Goal: Information Seeking & Learning: Learn about a topic

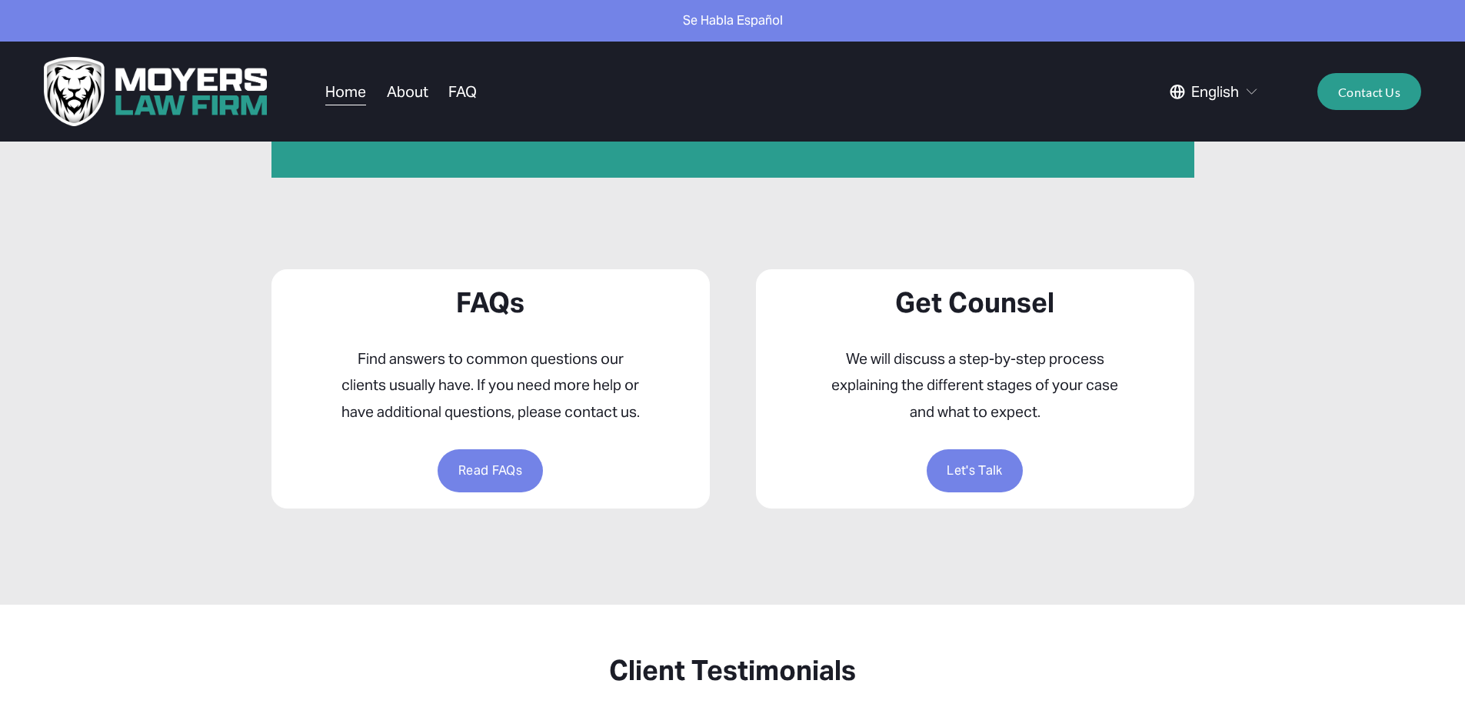
scroll to position [1076, 0]
click at [491, 471] on link "Read FAQs" at bounding box center [489, 471] width 105 height 43
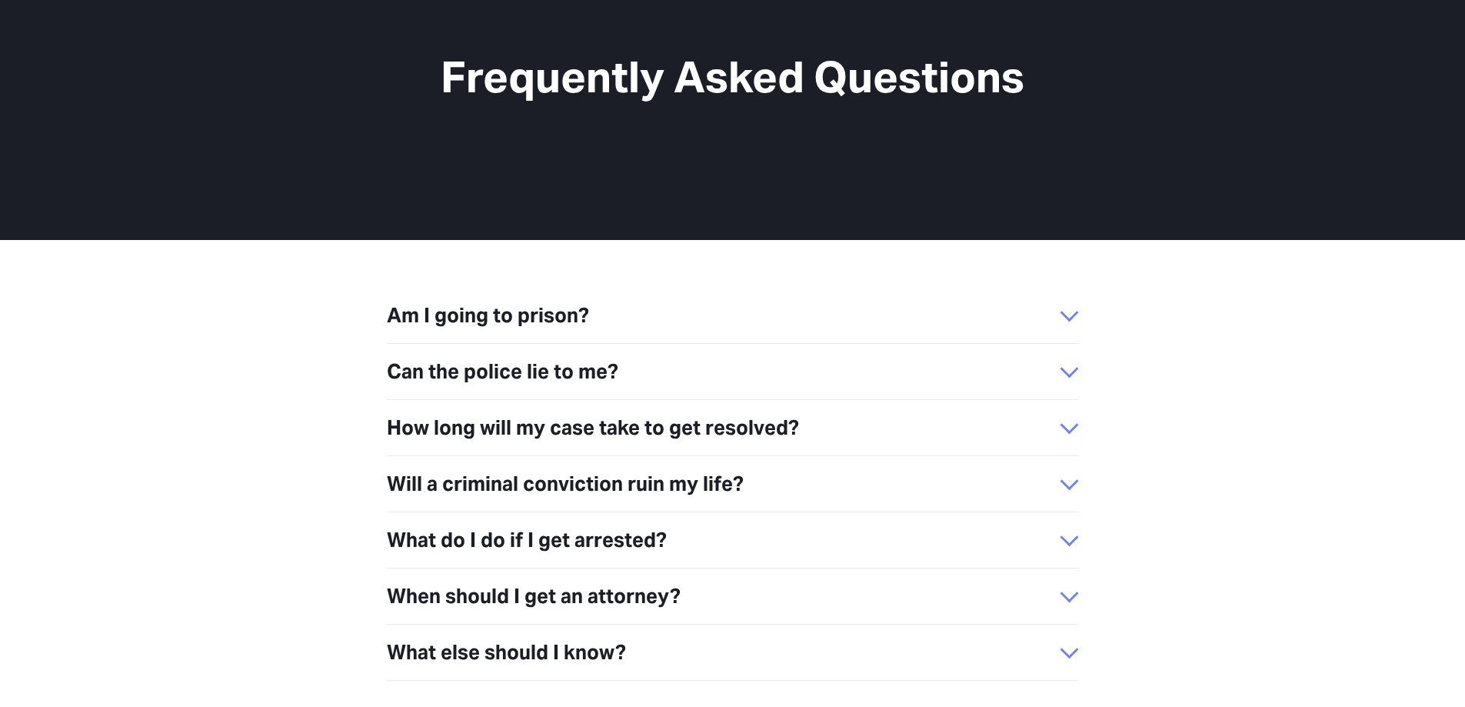
scroll to position [231, 0]
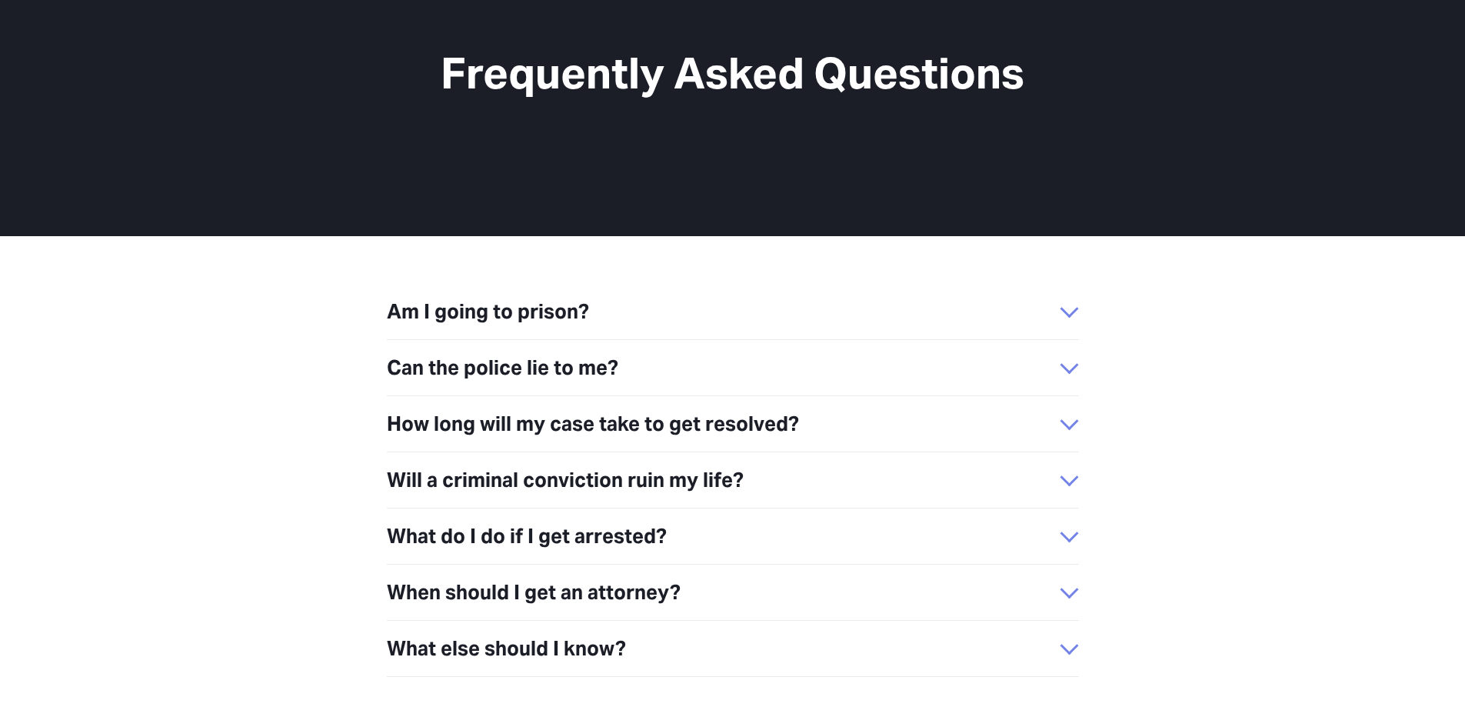
click at [1074, 310] on div at bounding box center [1069, 311] width 18 height 18
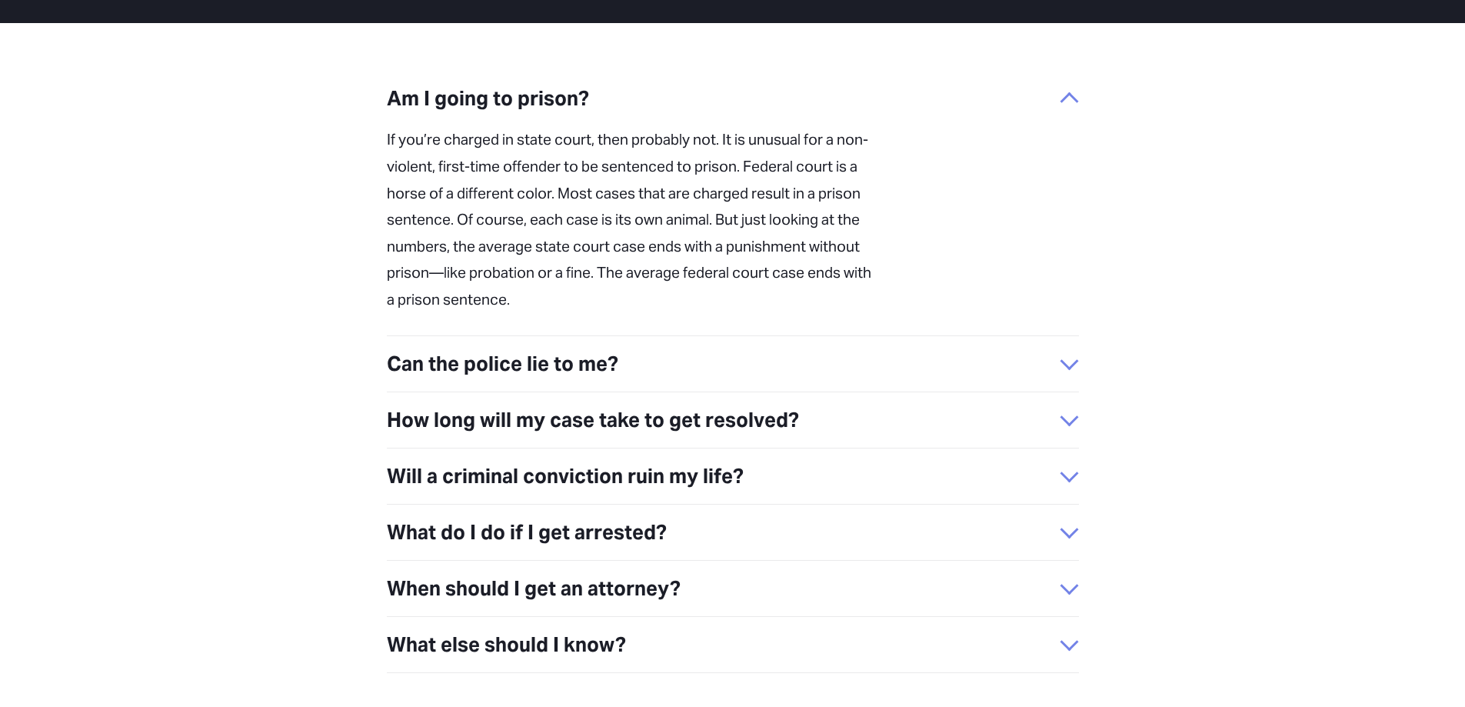
scroll to position [534, 0]
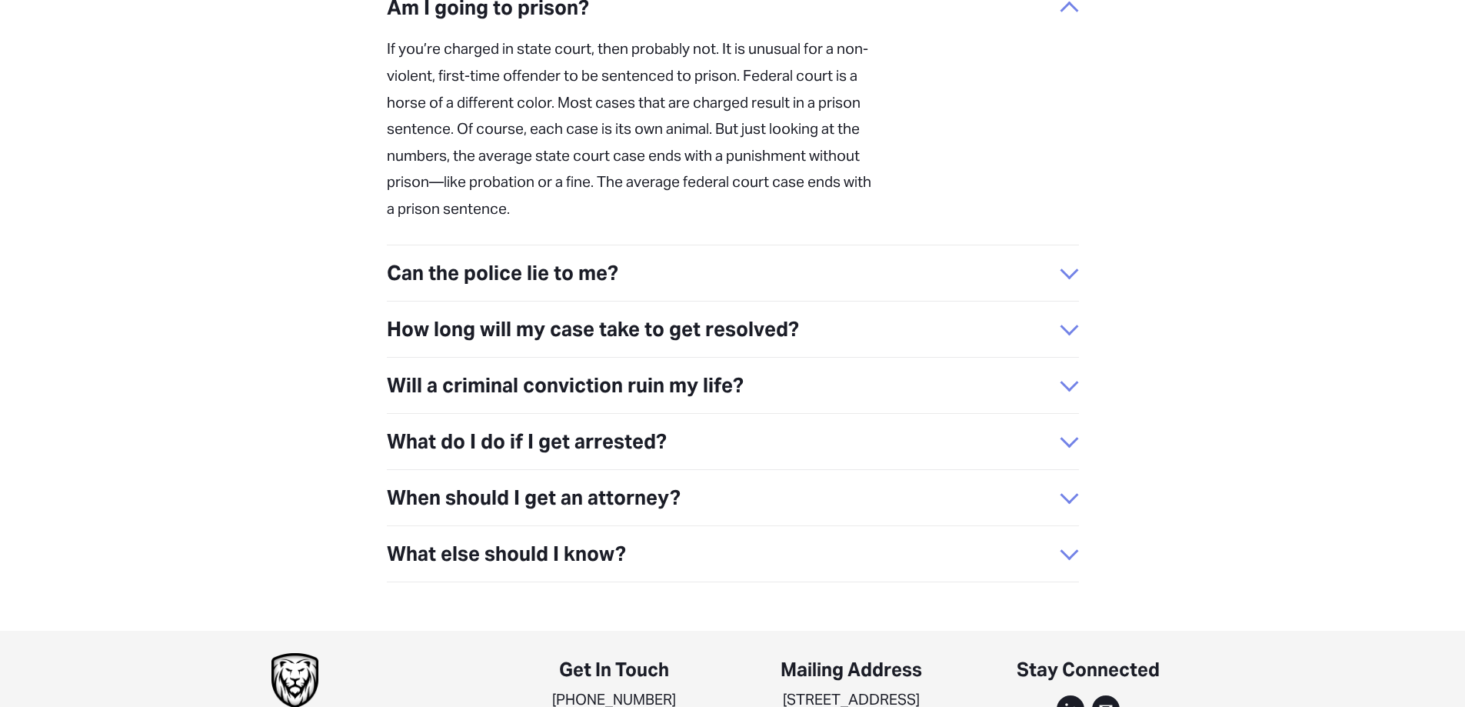
click at [1069, 261] on div at bounding box center [1069, 270] width 18 height 18
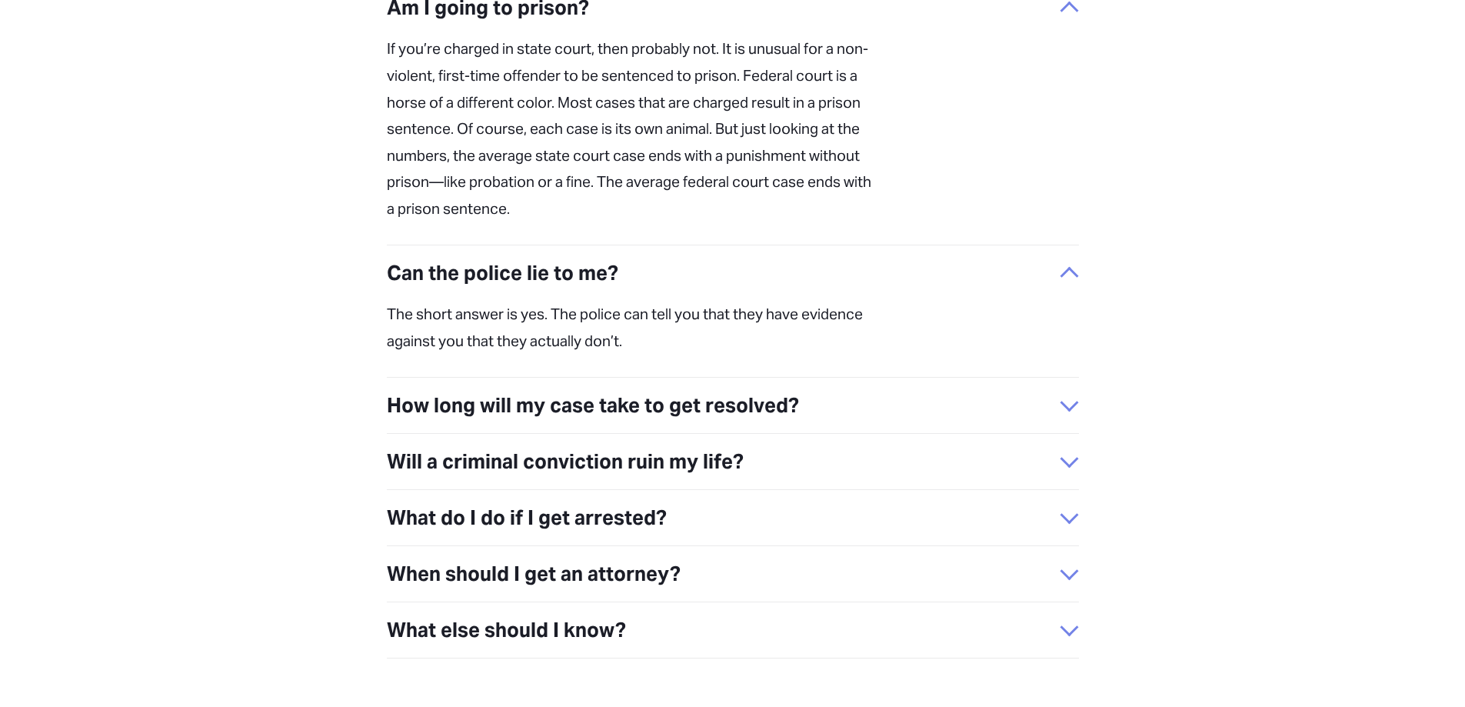
click at [1072, 452] on div at bounding box center [1069, 461] width 18 height 18
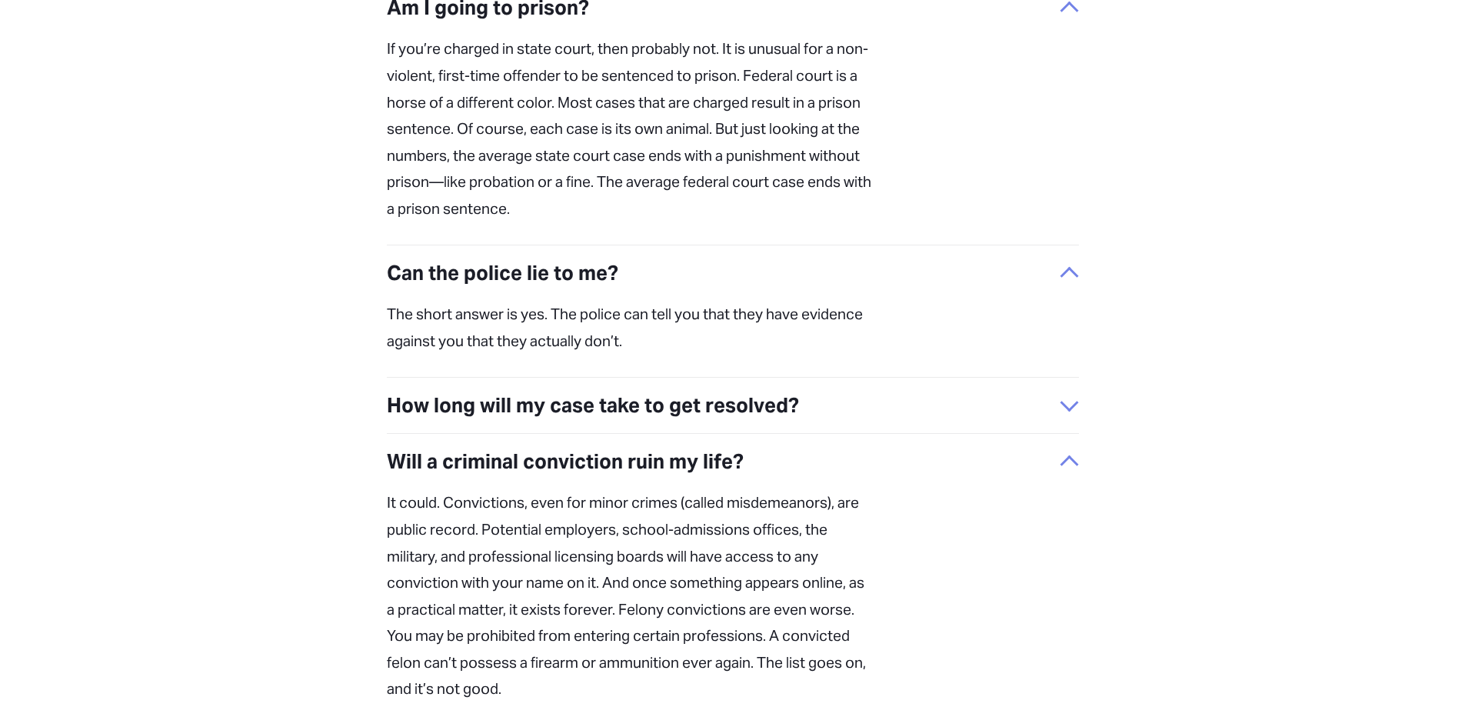
click at [1072, 456] on div at bounding box center [1069, 465] width 18 height 18
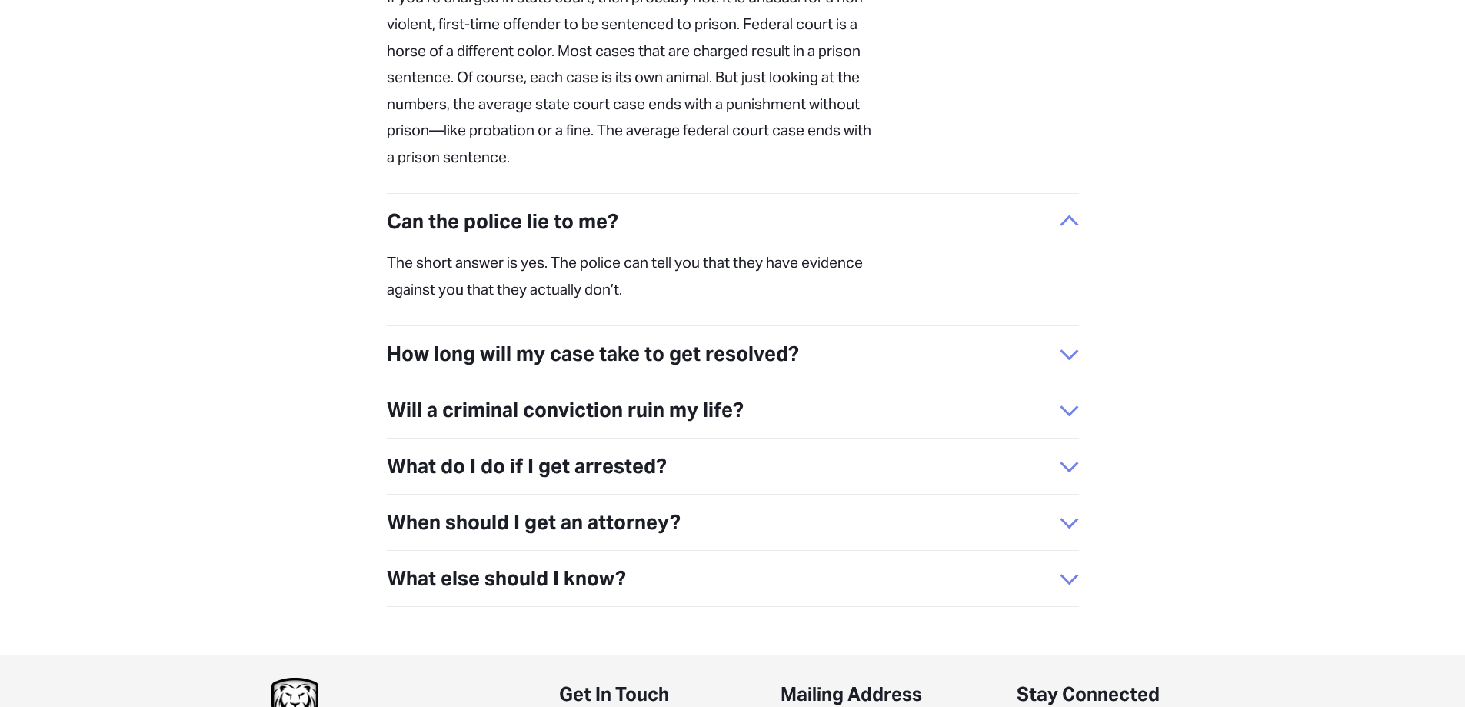
scroll to position [610, 0]
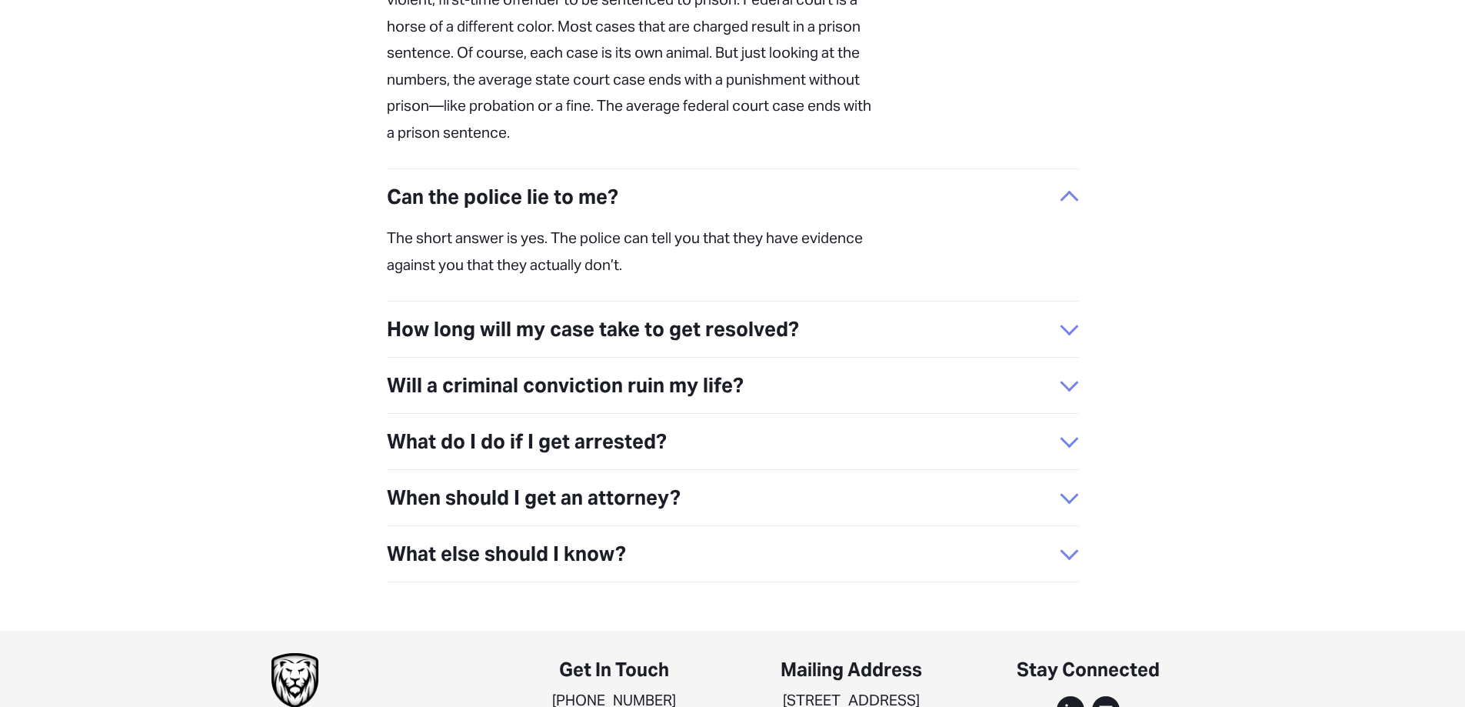
click at [1062, 414] on button "What do I do if I get arrested?" at bounding box center [733, 441] width 692 height 55
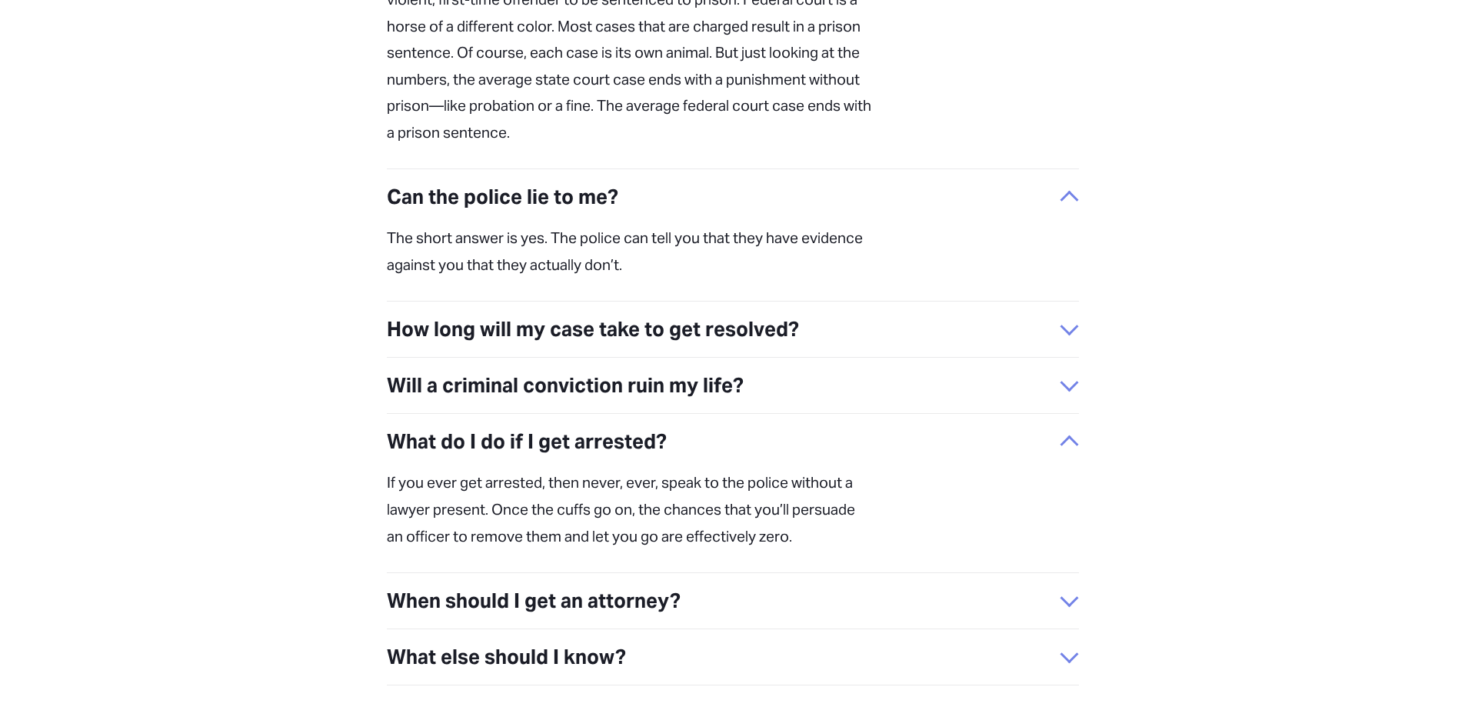
click at [1072, 436] on div at bounding box center [1069, 445] width 18 height 18
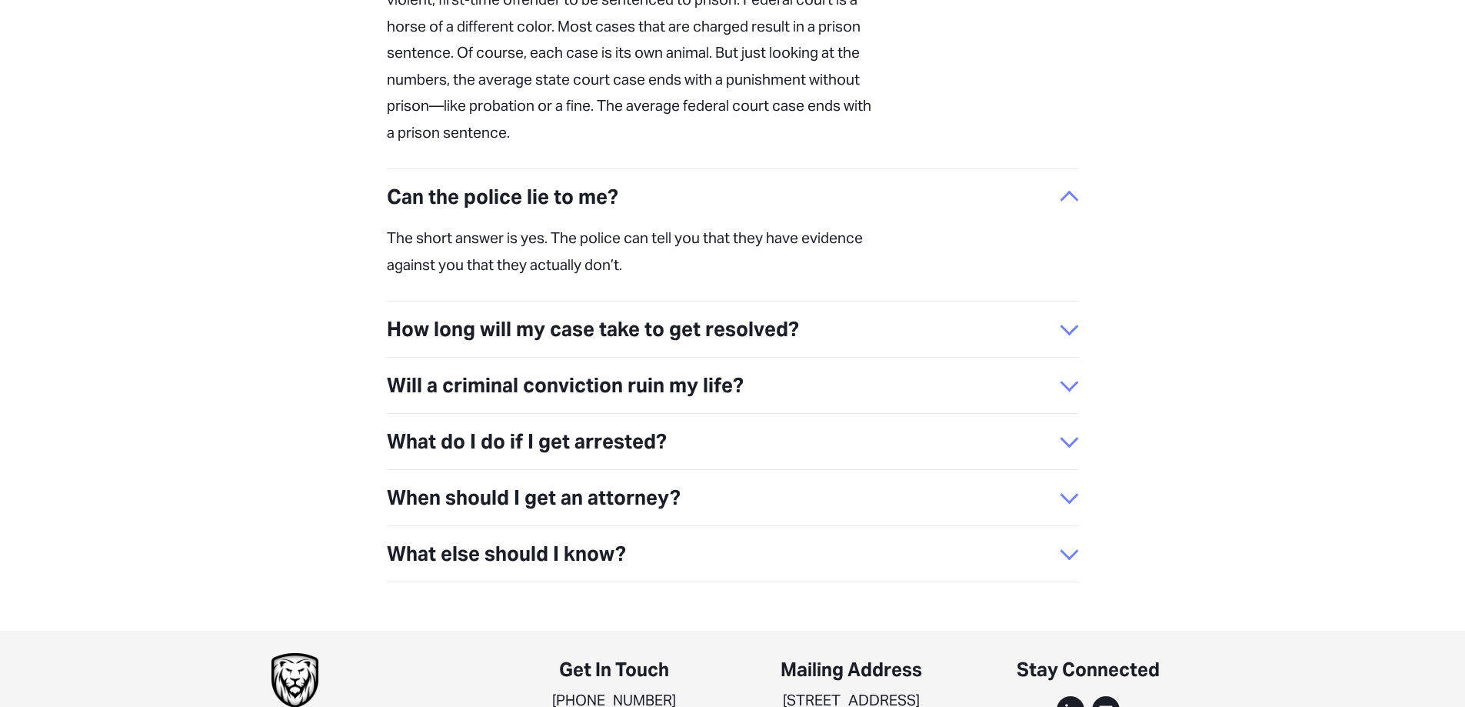
click at [1074, 488] on div at bounding box center [1069, 497] width 18 height 18
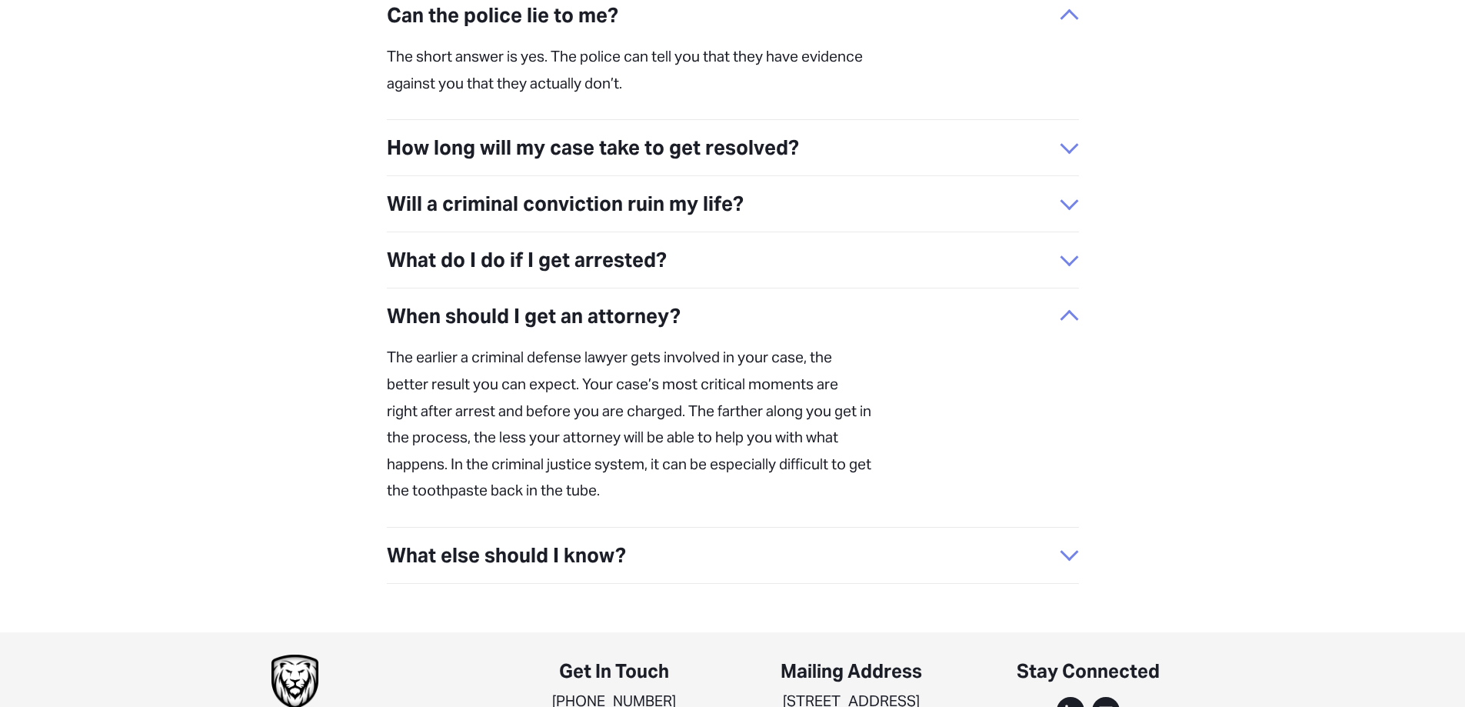
scroll to position [793, 0]
click at [1072, 530] on button "What else should I know?" at bounding box center [733, 554] width 692 height 55
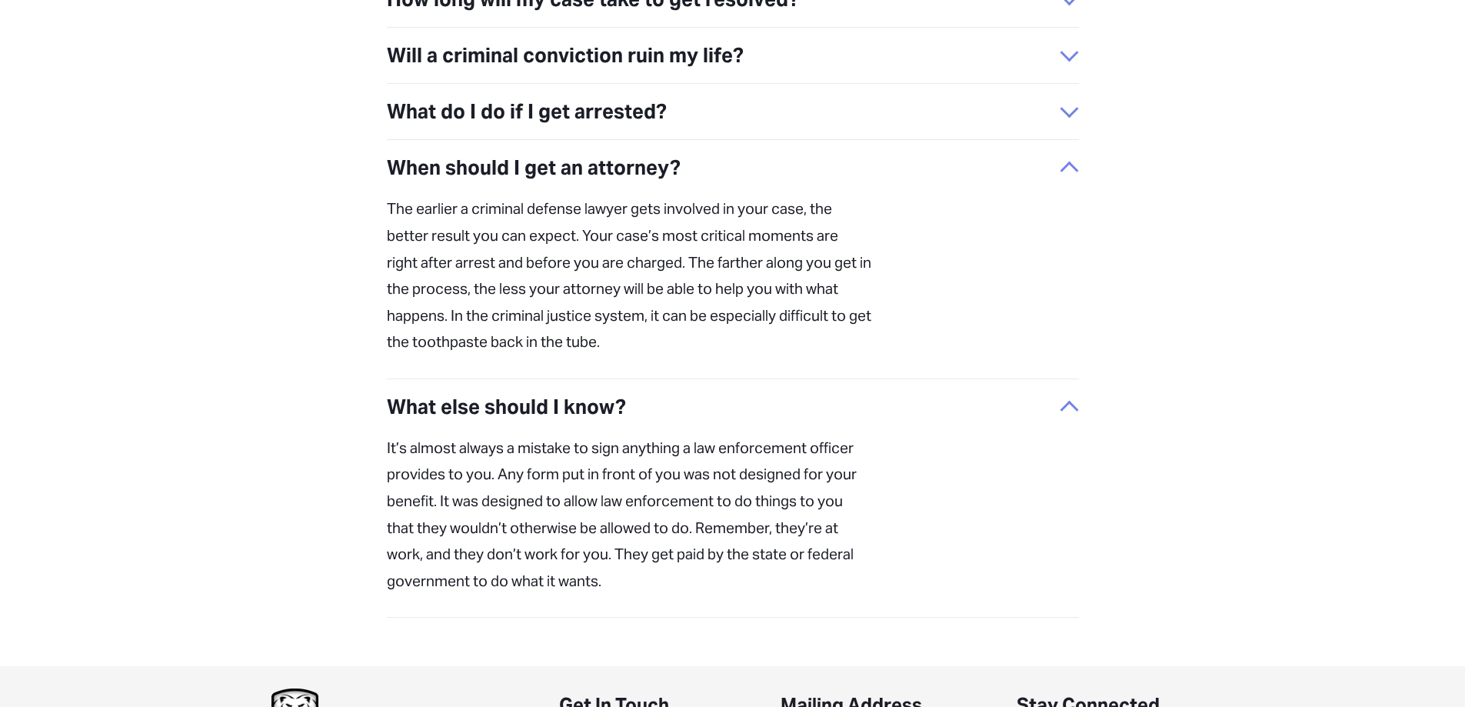
scroll to position [946, 0]
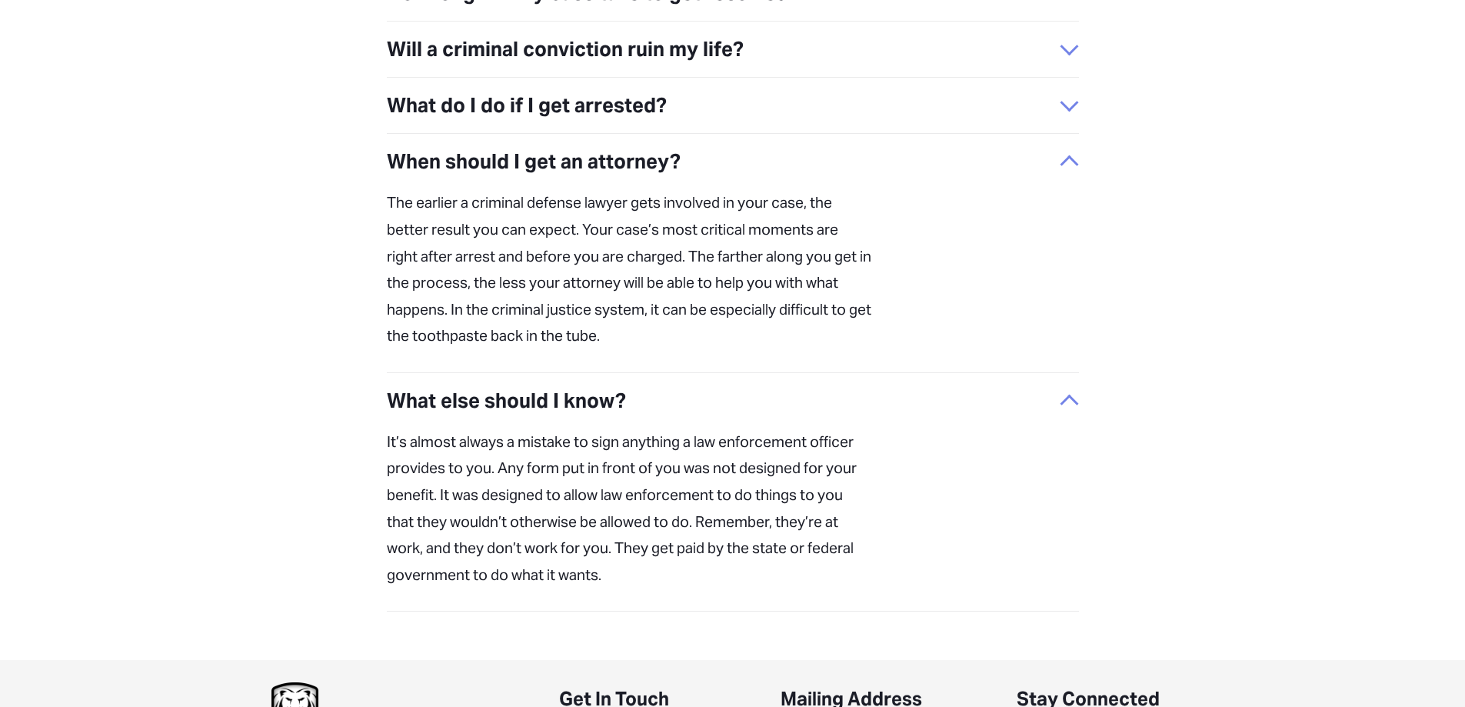
click at [1076, 394] on div at bounding box center [1069, 403] width 18 height 18
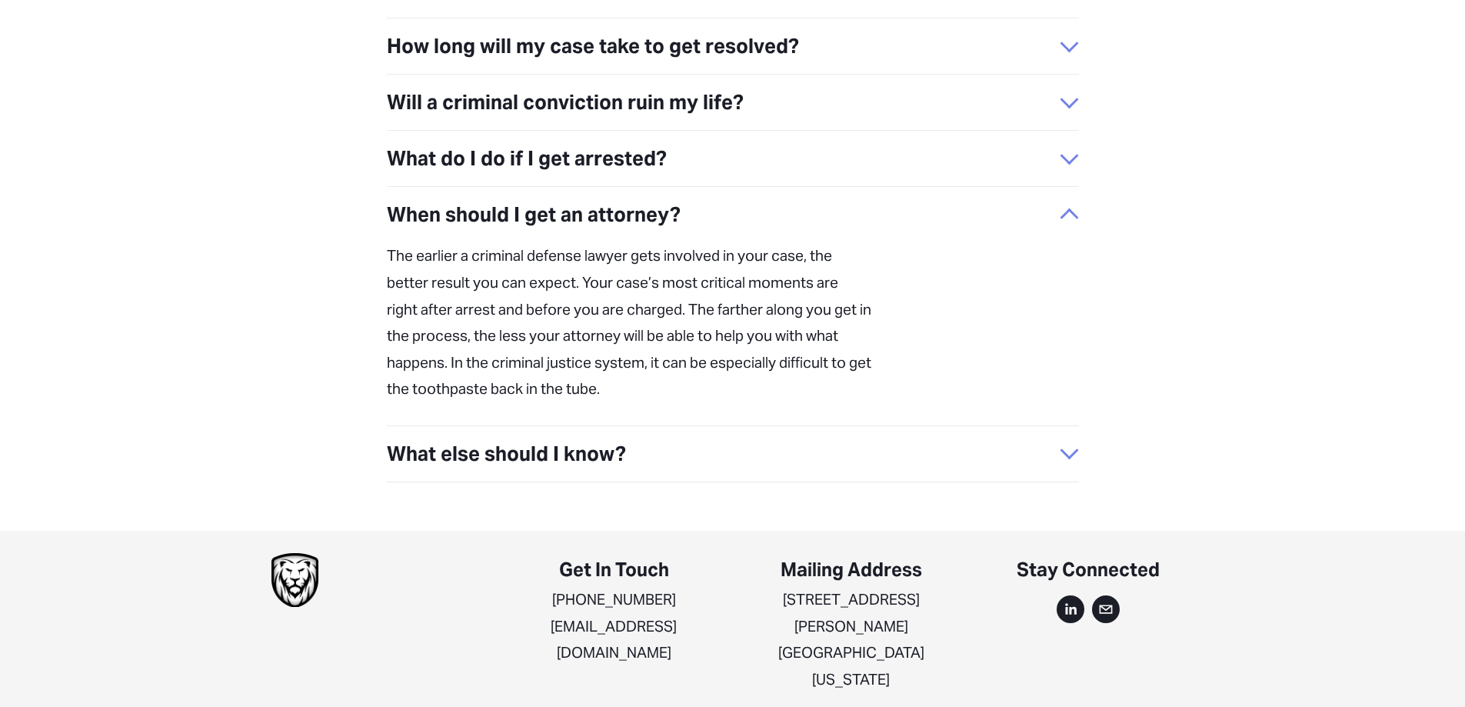
scroll to position [793, 0]
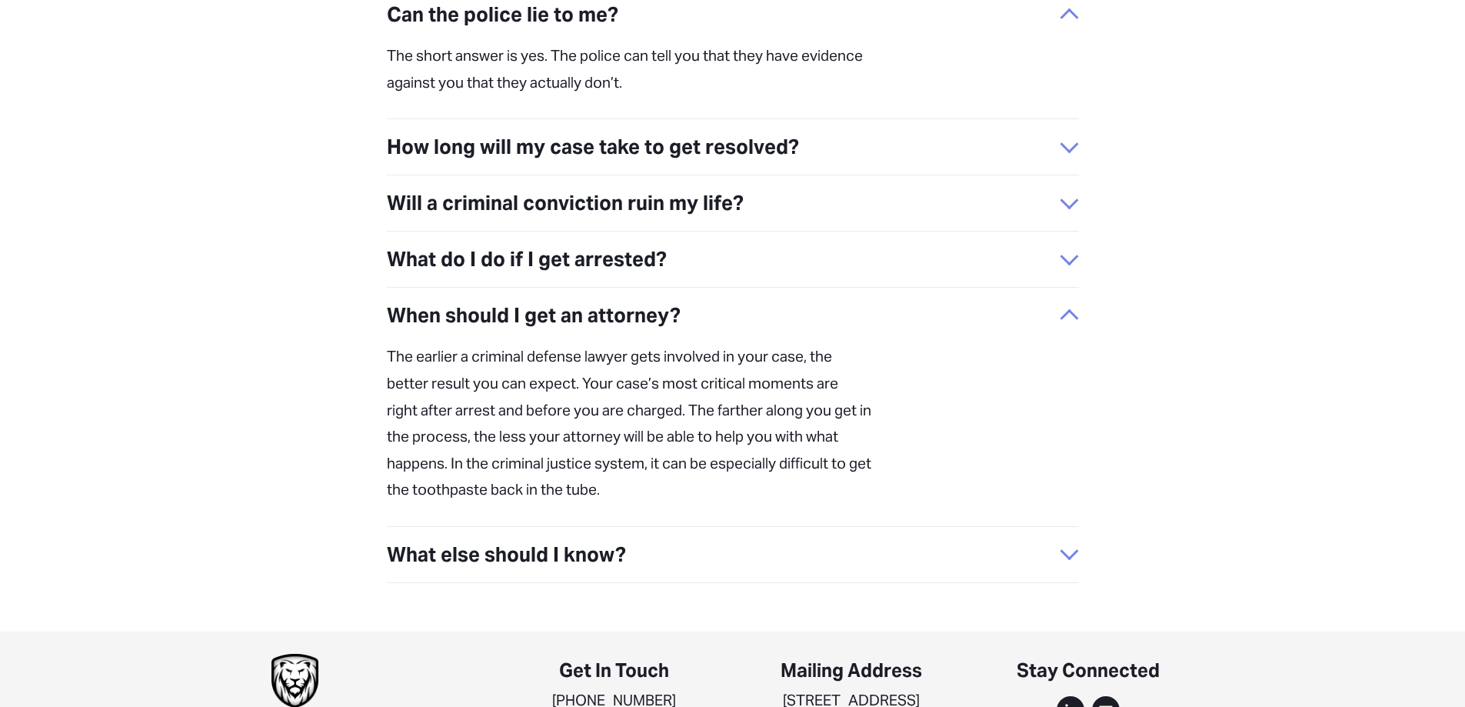
click at [1066, 288] on button "When should I get an attorney?" at bounding box center [733, 315] width 692 height 55
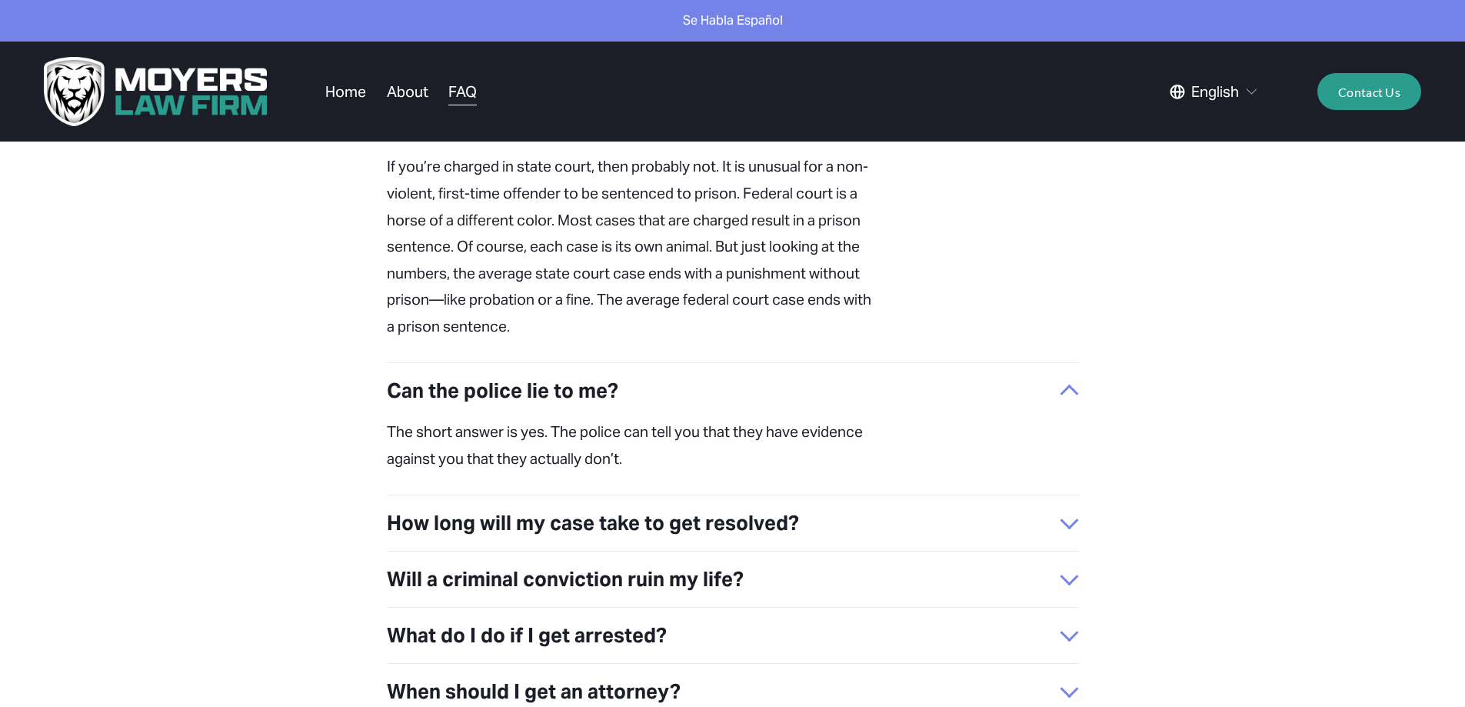
scroll to position [303, 0]
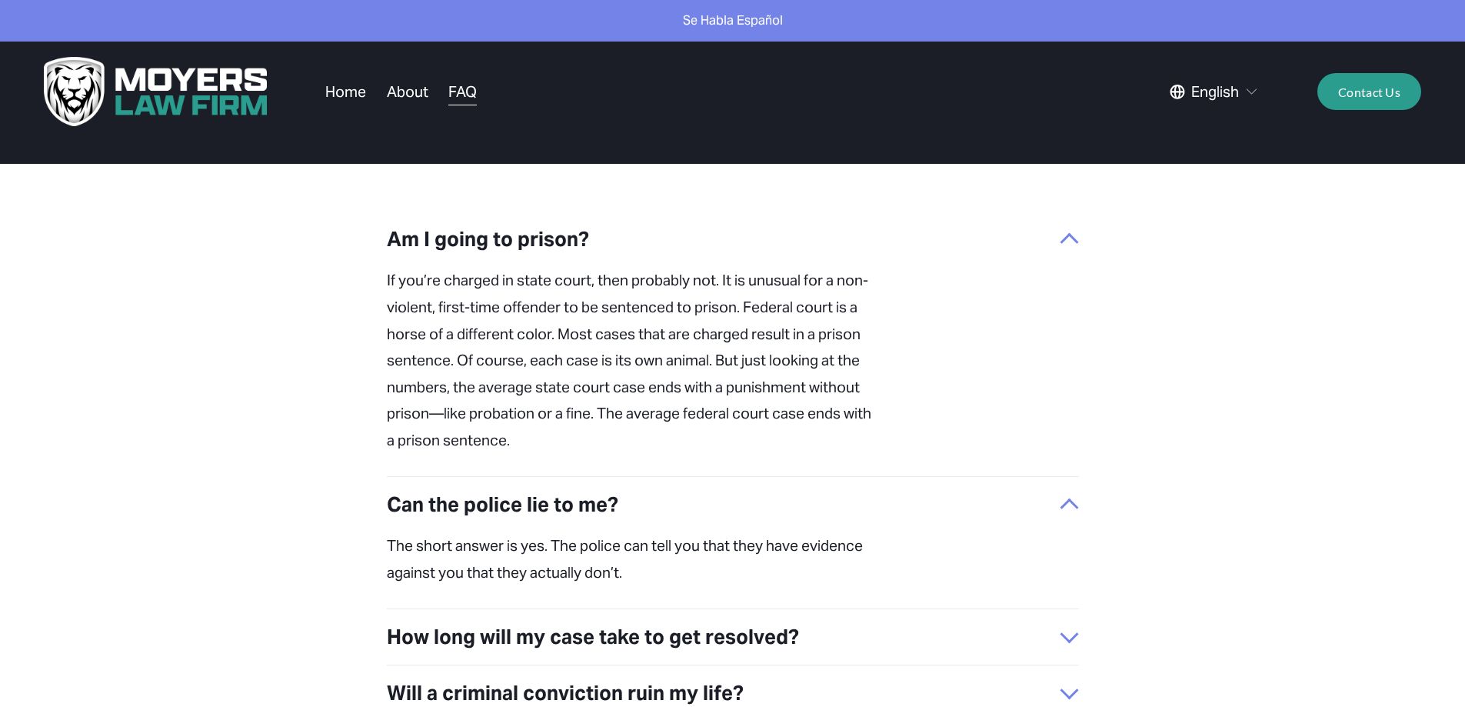
click at [1066, 230] on div at bounding box center [1069, 239] width 18 height 18
